Goal: Information Seeking & Learning: Find specific fact

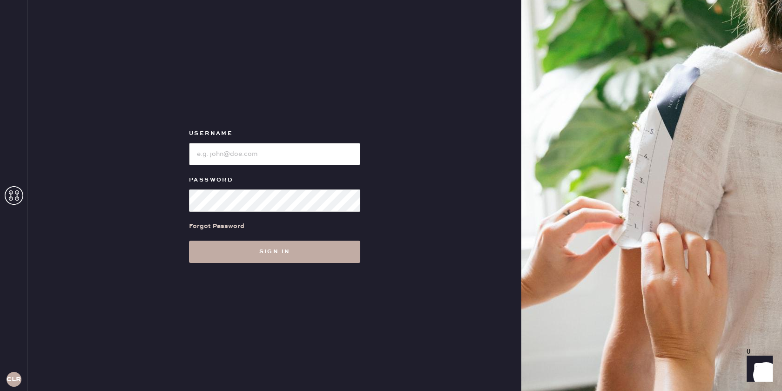
type input "[EMAIL_ADDRESS][DOMAIN_NAME]"
click at [273, 252] on button "Sign in" at bounding box center [274, 252] width 171 height 22
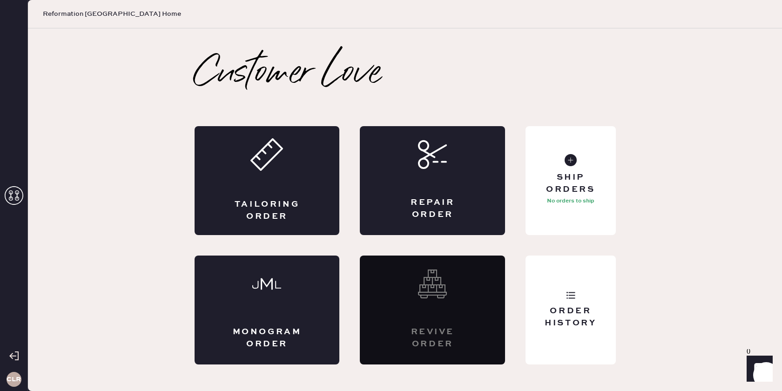
click at [20, 195] on icon at bounding box center [14, 195] width 19 height 19
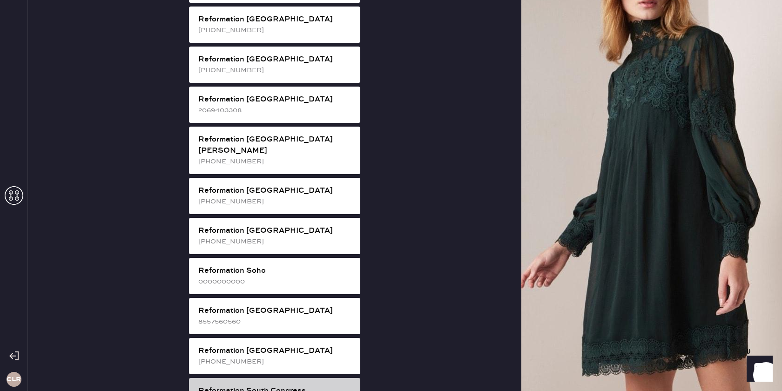
scroll to position [1499, 0]
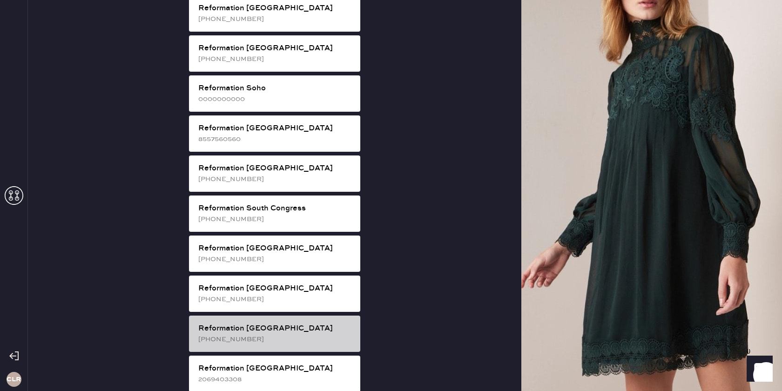
click at [286, 323] on div "Reformation [GEOGRAPHIC_DATA]" at bounding box center [275, 328] width 154 height 11
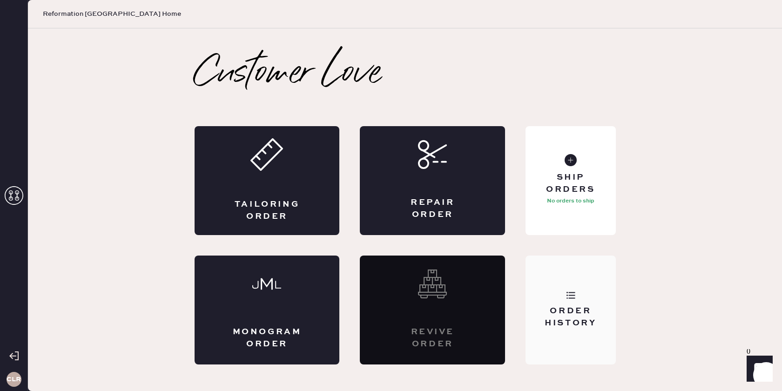
click at [589, 319] on div "Order History" at bounding box center [570, 316] width 75 height 23
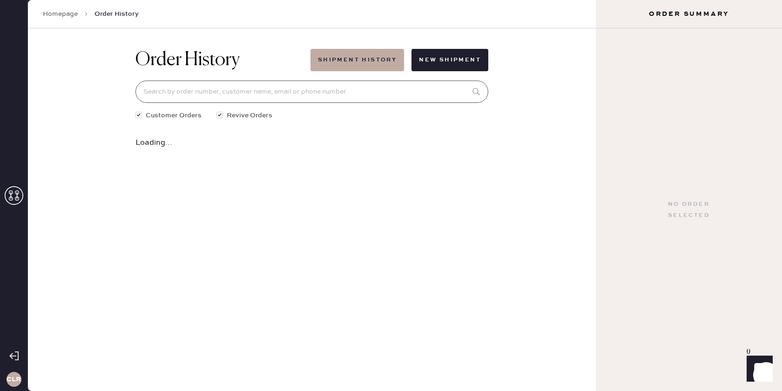
click at [309, 97] on input at bounding box center [311, 91] width 353 height 22
paste input "80054"
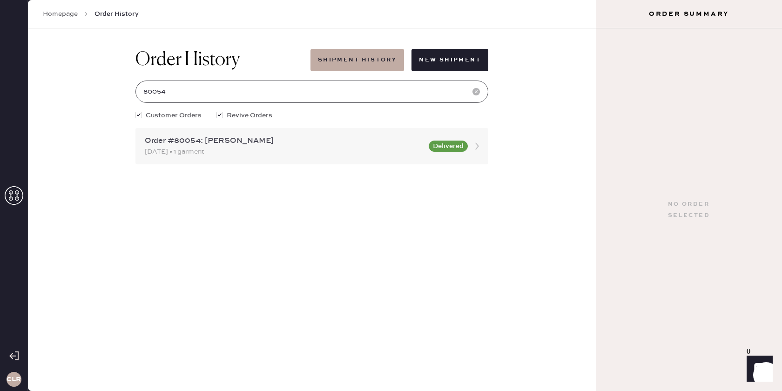
type input "80054"
click at [478, 143] on icon at bounding box center [477, 146] width 19 height 19
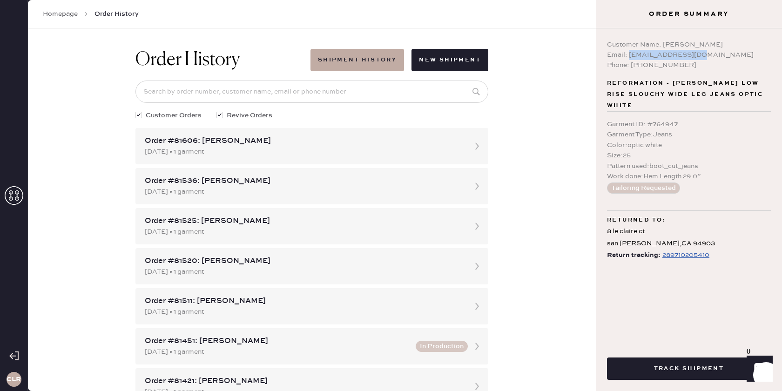
drag, startPoint x: 628, startPoint y: 55, endPoint x: 693, endPoint y: 57, distance: 64.7
click at [699, 57] on div "Email: [EMAIL_ADDRESS][DOMAIN_NAME]" at bounding box center [689, 55] width 164 height 10
copy div "[EMAIL_ADDRESS][DOMAIN_NAME]"
click at [397, 91] on input at bounding box center [311, 91] width 353 height 22
paste input "[EMAIL_ADDRESS][DOMAIN_NAME]"
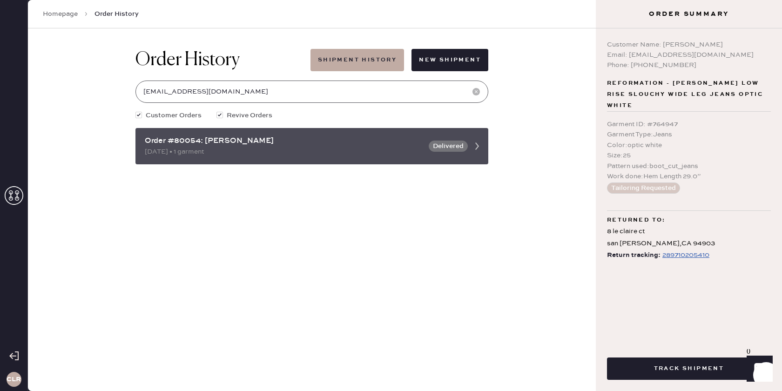
type input "[EMAIL_ADDRESS][DOMAIN_NAME]"
click at [476, 150] on icon at bounding box center [477, 146] width 19 height 19
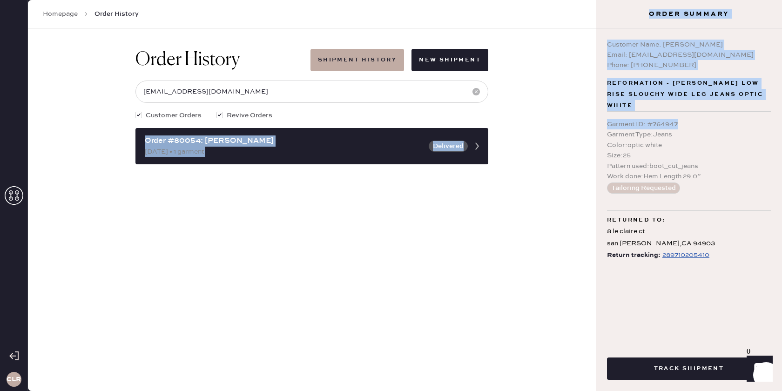
drag, startPoint x: 678, startPoint y: 112, endPoint x: 610, endPoint y: 115, distance: 67.5
click at [586, 114] on div "CLR Homepage Order History Order History Shipment History New Shipment [EMAIL_A…" at bounding box center [391, 195] width 782 height 391
click at [633, 119] on div "Garment ID : # 764947" at bounding box center [689, 124] width 164 height 10
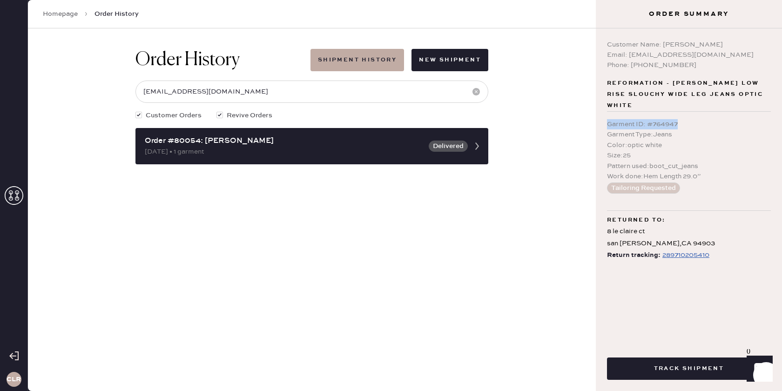
drag, startPoint x: 679, startPoint y: 114, endPoint x: 604, endPoint y: 114, distance: 74.9
click at [604, 114] on div "Customer Name: [PERSON_NAME] Email: [EMAIL_ADDRESS][DOMAIN_NAME] Phone: [PHONE_…" at bounding box center [689, 183] width 186 height 310
click at [657, 150] on div "Size : 25" at bounding box center [689, 155] width 164 height 10
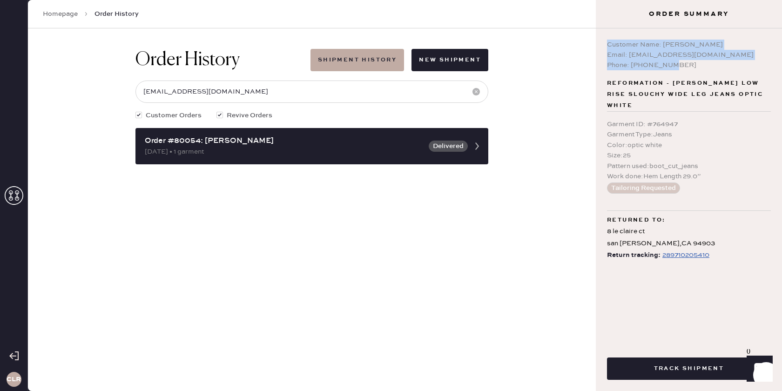
drag, startPoint x: 607, startPoint y: 46, endPoint x: 703, endPoint y: 64, distance: 98.1
click at [703, 64] on div "Customer Name: [PERSON_NAME] Email: [EMAIL_ADDRESS][DOMAIN_NAME] Phone: [PHONE_…" at bounding box center [689, 55] width 164 height 31
copy div "Customer Name: [PERSON_NAME] Email: [EMAIL_ADDRESS][DOMAIN_NAME] Phone: [PHONE_…"
